Goal: Task Accomplishment & Management: Manage account settings

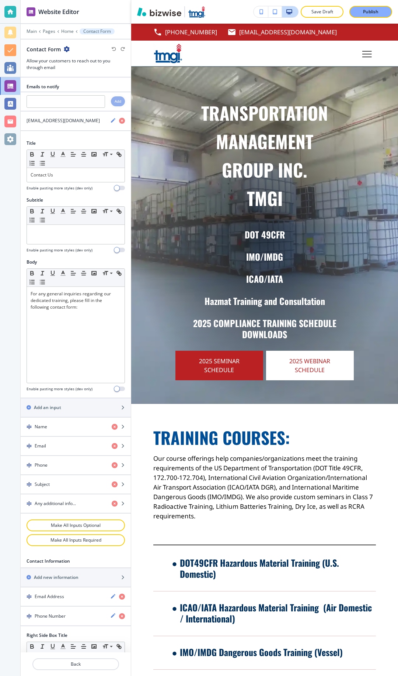
scroll to position [1840, 0]
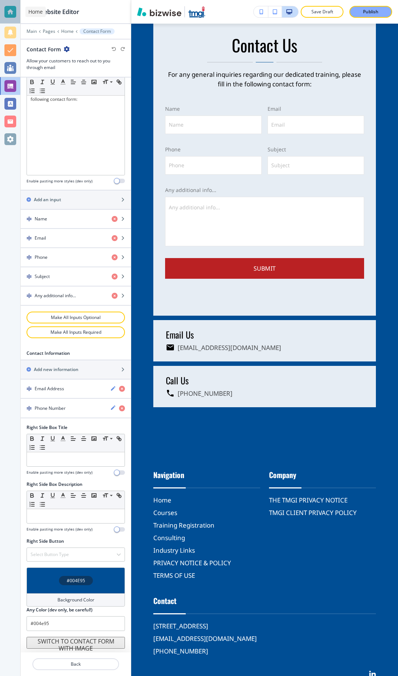
click at [3, 10] on div at bounding box center [10, 12] width 20 height 24
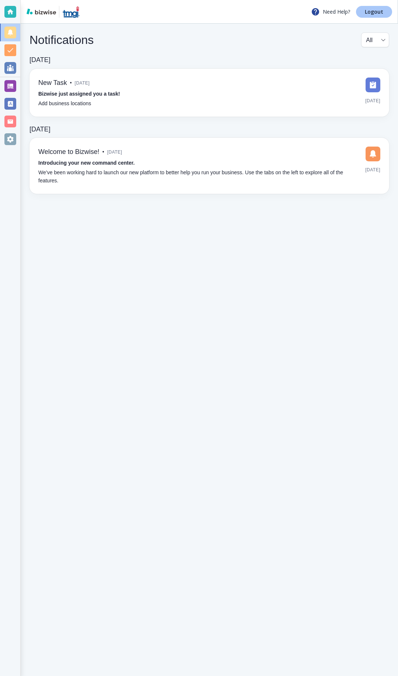
click at [369, 9] on p "Logout" at bounding box center [374, 11] width 18 height 5
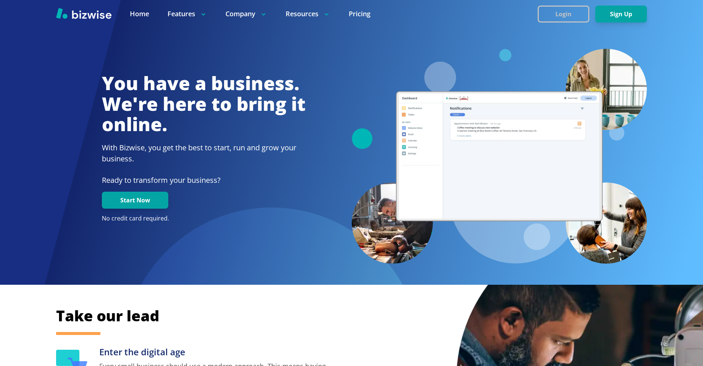
click at [393, 11] on button "Login" at bounding box center [564, 14] width 52 height 17
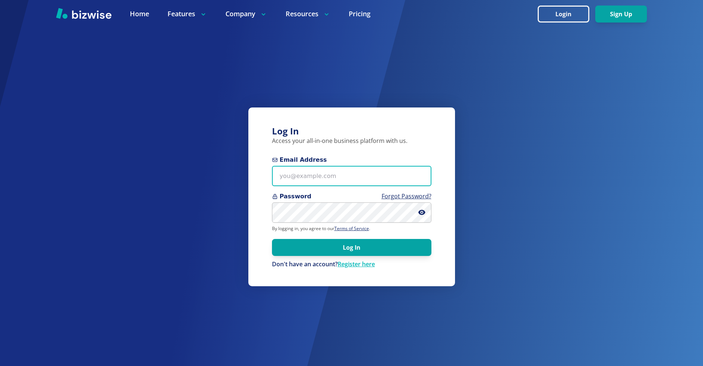
click at [375, 172] on input "Email Address" at bounding box center [351, 176] width 159 height 20
paste input "[PERSON_NAME][EMAIL_ADDRESS][DOMAIN_NAME]"
type input "[PERSON_NAME][EMAIL_ADDRESS][DOMAIN_NAME]"
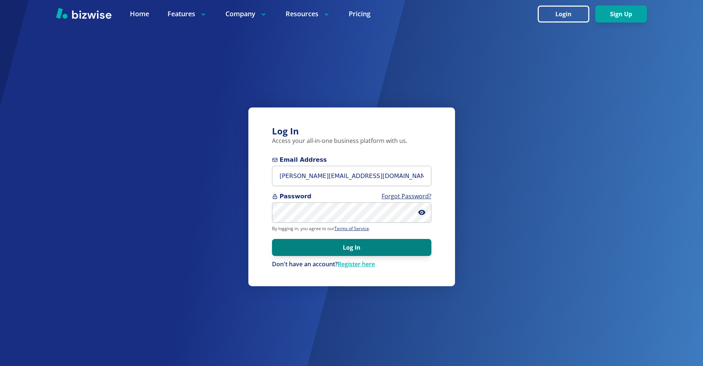
click at [393, 244] on button "Log In" at bounding box center [351, 247] width 159 height 17
